Goal: Check status

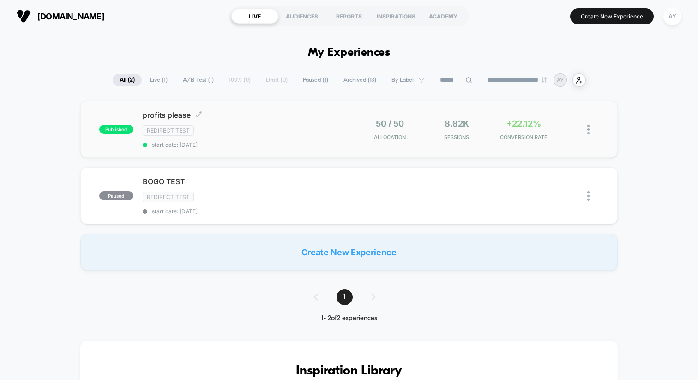
click at [271, 127] on div "Redirect Test" at bounding box center [246, 130] width 206 height 11
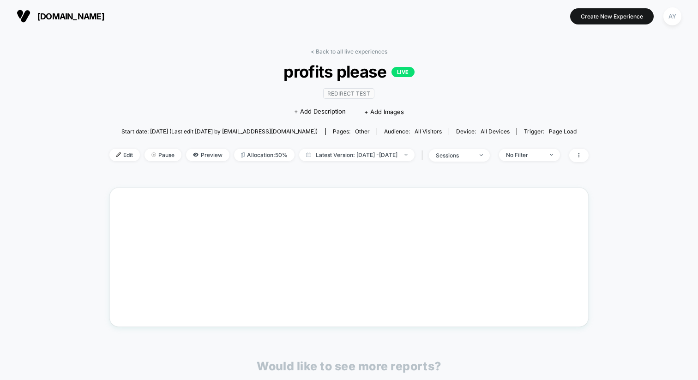
click at [437, 30] on div "[DOMAIN_NAME] Create New Experience AY" at bounding box center [349, 16] width 698 height 32
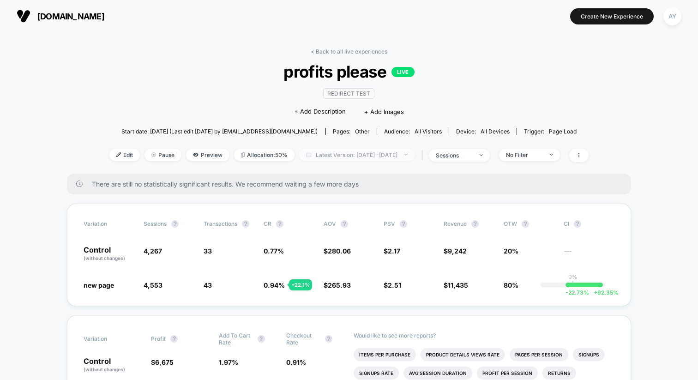
click at [320, 155] on span "Latest Version: [DATE] - [DATE]" at bounding box center [356, 155] width 115 height 12
select select "*"
select select "****"
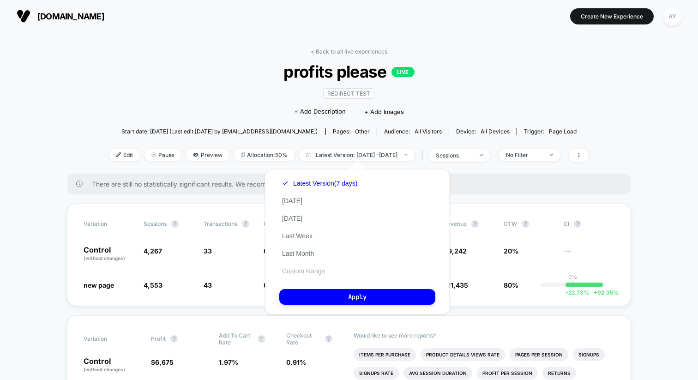
click at [300, 268] on button "Custom Range" at bounding box center [303, 271] width 48 height 8
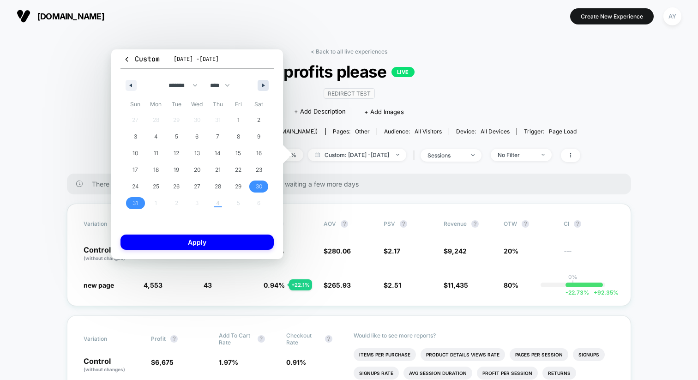
click at [259, 88] on button "button" at bounding box center [262, 85] width 11 height 11
select select "*"
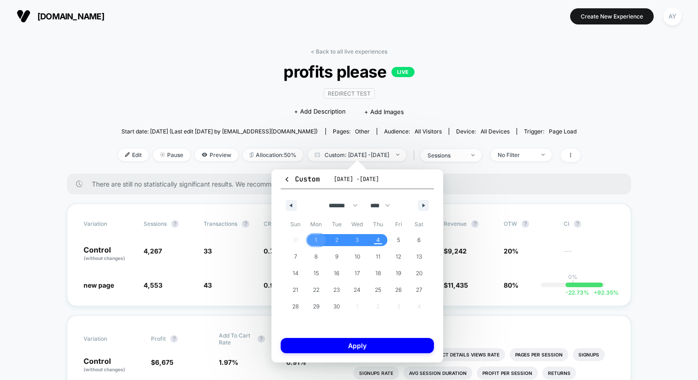
click at [317, 238] on span "1" at bounding box center [316, 240] width 21 height 12
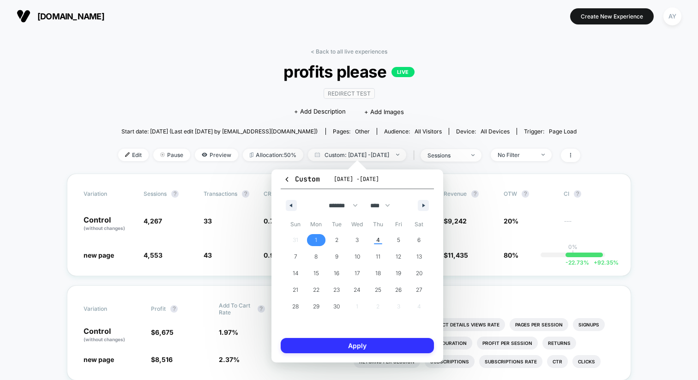
click at [343, 350] on button "Apply" at bounding box center [357, 345] width 153 height 15
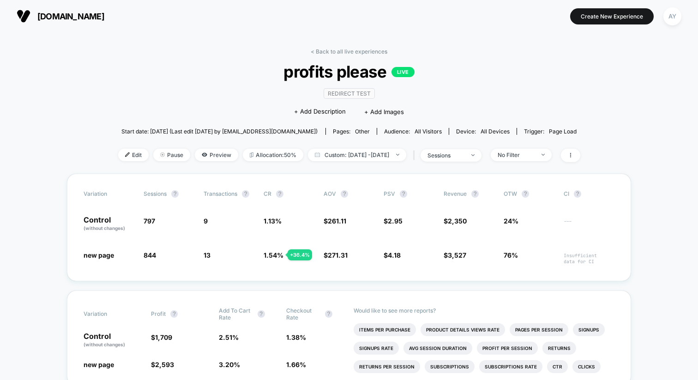
click at [281, 298] on div "Variation Profit ? Add To Cart Rate ? Checkout Rate ? Control (without changes)…" at bounding box center [349, 337] width 564 height 95
click at [350, 149] on span "Custom: [DATE] - [DATE]" at bounding box center [357, 155] width 98 height 12
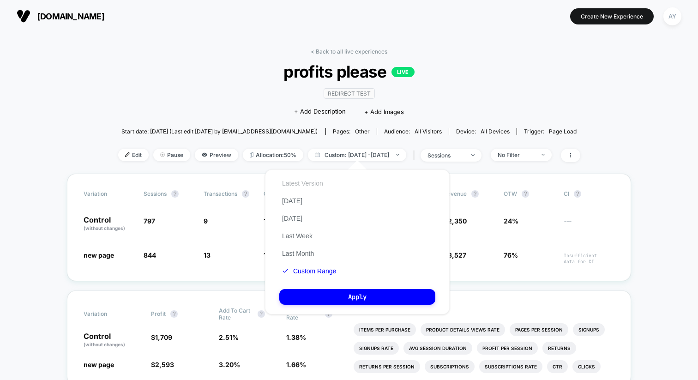
click at [304, 182] on button "Latest Version" at bounding box center [302, 183] width 47 height 8
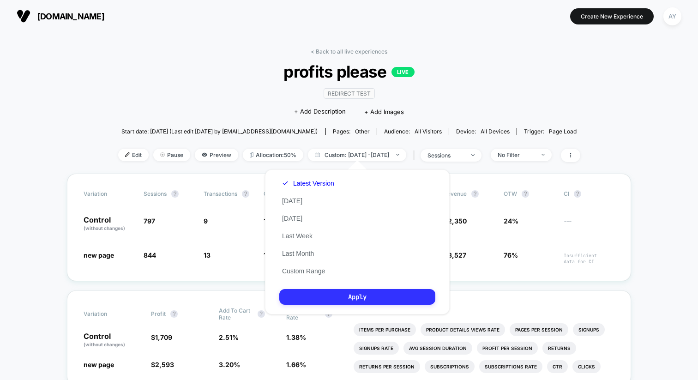
click at [334, 292] on button "Apply" at bounding box center [357, 297] width 156 height 16
